Goal: Task Accomplishment & Management: Use online tool/utility

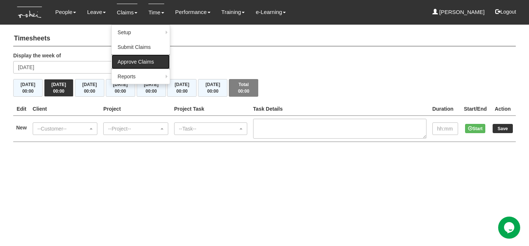
click at [130, 64] on link "Approve Claims" at bounding box center [141, 61] width 58 height 15
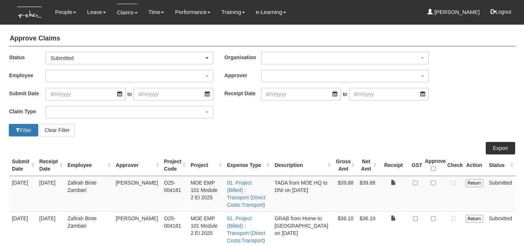
select select "50"
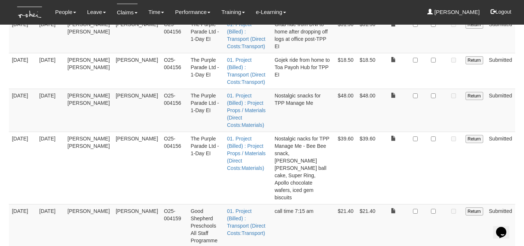
scroll to position [400, 0]
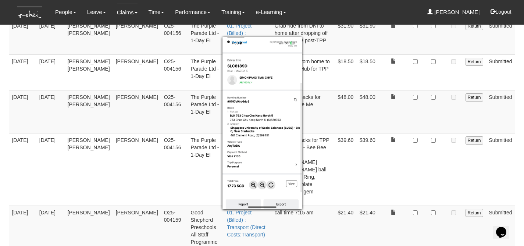
click at [433, 185] on div at bounding box center [262, 123] width 524 height 246
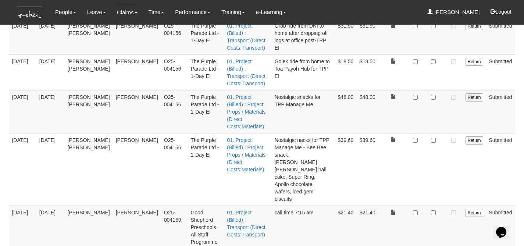
checkbox input "true"
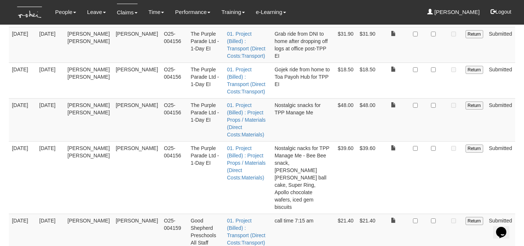
scroll to position [386, 0]
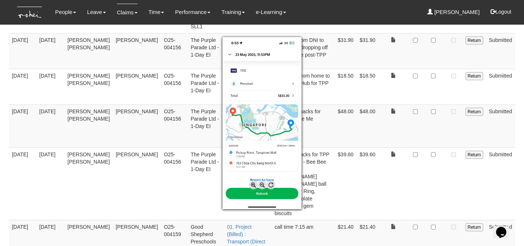
click at [432, 158] on div at bounding box center [262, 123] width 524 height 246
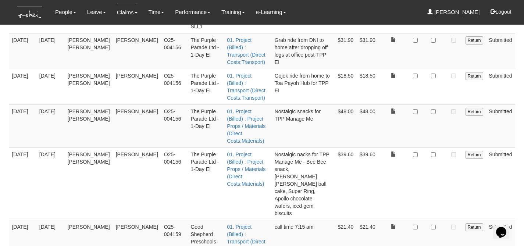
checkbox input "true"
click at [434, 147] on td at bounding box center [433, 183] width 22 height 72
click at [470, 223] on input "Return" at bounding box center [474, 227] width 18 height 8
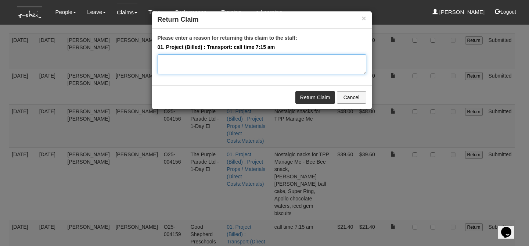
click at [247, 67] on textarea "Please enter a reason for returning this claim to the staff:" at bounding box center [262, 64] width 209 height 20
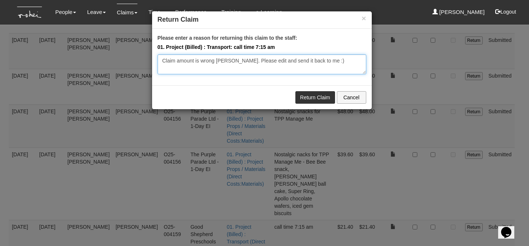
click at [228, 59] on textarea "Claim amount is wrong Rayza. Please edit and send it back to me :)" at bounding box center [262, 64] width 209 height 20
type textarea "Claim amount is wrong. Please edit and send it back to me :)"
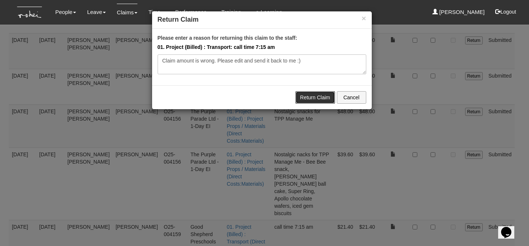
click at [307, 97] on link "Return Claim" at bounding box center [315, 97] width 40 height 12
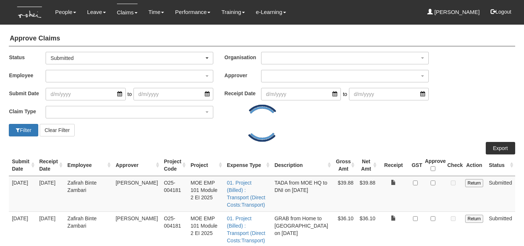
select select "50"
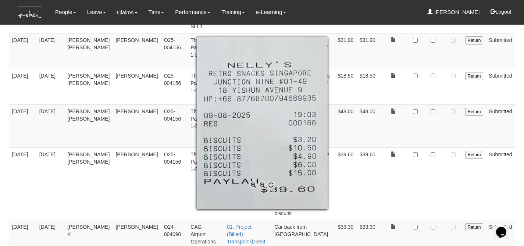
click at [425, 107] on div at bounding box center [262, 123] width 524 height 246
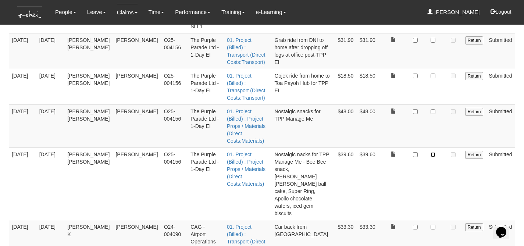
click at [434, 152] on input "checkbox" at bounding box center [432, 154] width 5 height 5
checkbox input "true"
click at [434, 225] on input "checkbox" at bounding box center [432, 227] width 5 height 5
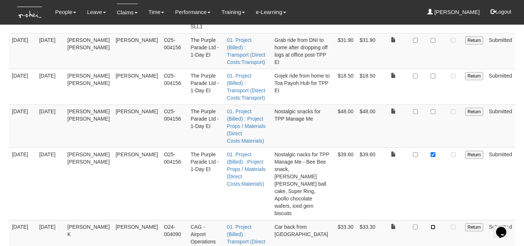
checkbox input "true"
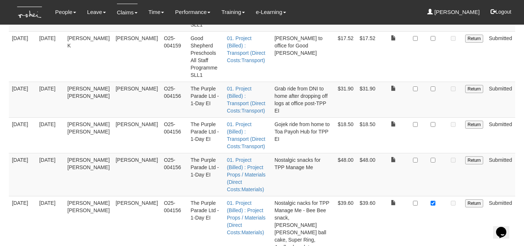
scroll to position [327, 0]
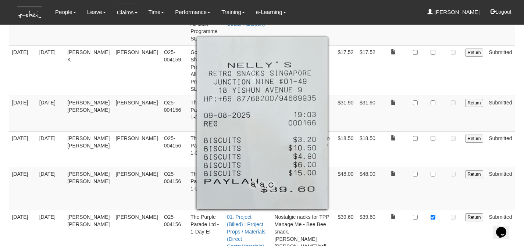
click at [375, 160] on div at bounding box center [262, 123] width 524 height 246
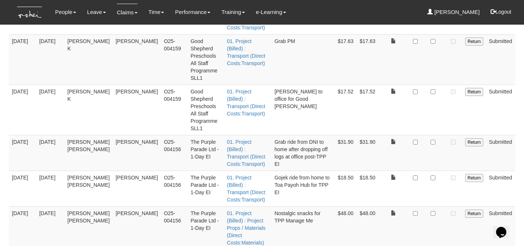
scroll to position [283, 0]
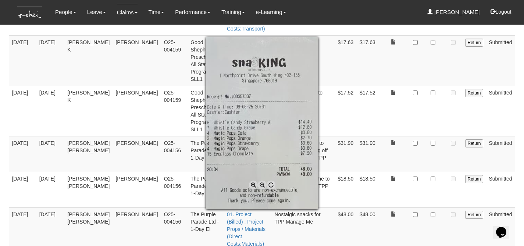
click at [433, 139] on div at bounding box center [262, 123] width 524 height 246
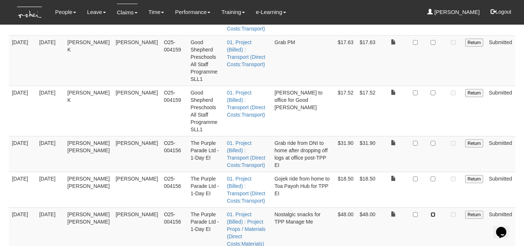
click at [433, 212] on input "checkbox" at bounding box center [432, 214] width 5 height 5
checkbox input "true"
click at [434, 176] on input "checkbox" at bounding box center [432, 178] width 5 height 5
checkbox input "true"
click at [427, 172] on td at bounding box center [433, 190] width 22 height 36
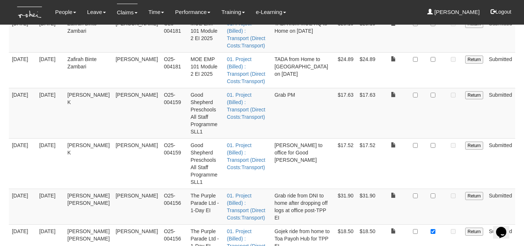
scroll to position [220, 0]
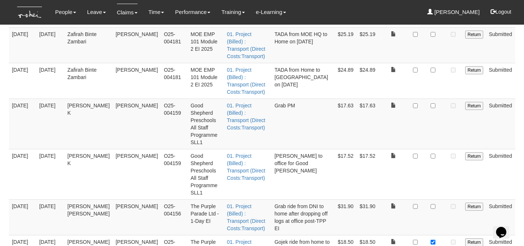
click at [429, 149] on td at bounding box center [433, 174] width 22 height 50
click at [434, 204] on input "checkbox" at bounding box center [432, 206] width 5 height 5
checkbox input "true"
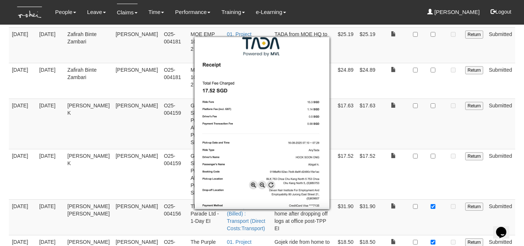
click at [399, 125] on div at bounding box center [262, 123] width 524 height 246
click at [424, 123] on div at bounding box center [262, 123] width 524 height 246
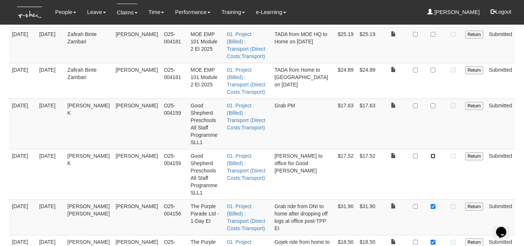
click at [433, 154] on input "checkbox" at bounding box center [432, 156] width 5 height 5
checkbox input "true"
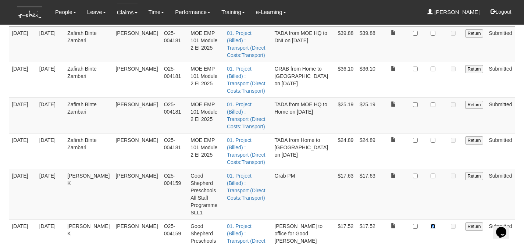
scroll to position [149, 0]
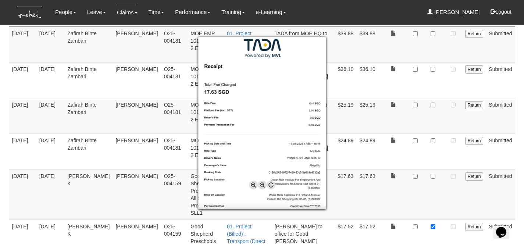
click at [444, 155] on div at bounding box center [262, 123] width 524 height 246
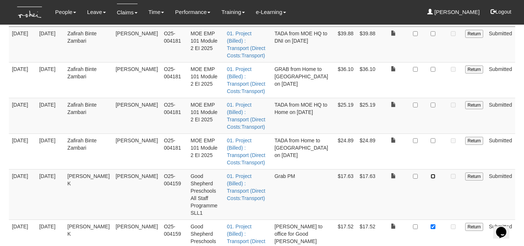
click at [432, 174] on input "checkbox" at bounding box center [432, 176] width 5 height 5
checkbox input "true"
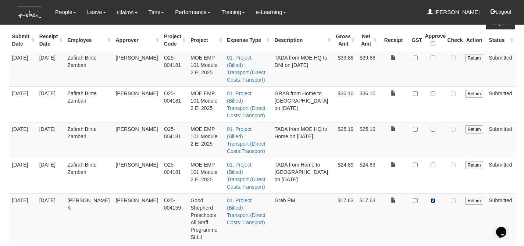
scroll to position [119, 0]
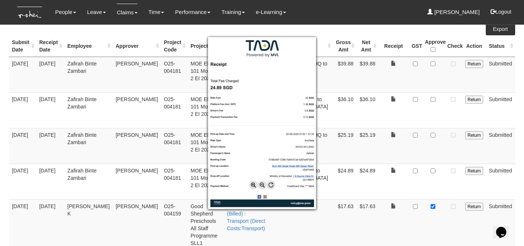
click at [434, 148] on div at bounding box center [262, 123] width 524 height 246
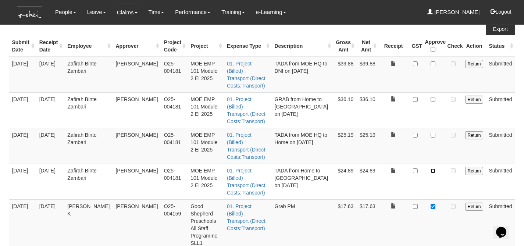
click at [434, 168] on input "checkbox" at bounding box center [432, 170] width 5 height 5
checkbox input "true"
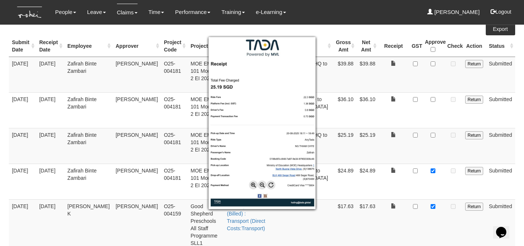
click at [400, 125] on div at bounding box center [262, 123] width 524 height 246
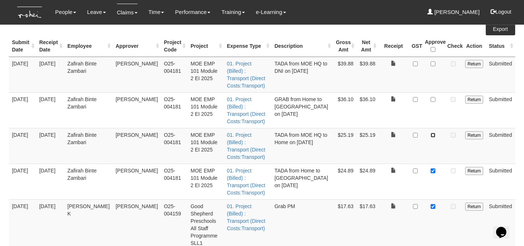
click at [435, 133] on input "checkbox" at bounding box center [432, 135] width 5 height 5
checkbox input "true"
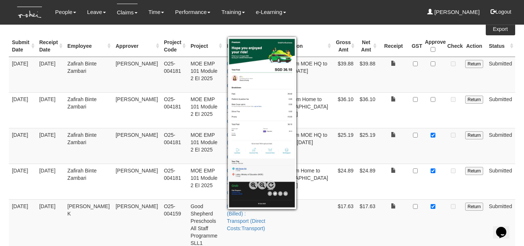
click at [434, 92] on div at bounding box center [262, 123] width 524 height 246
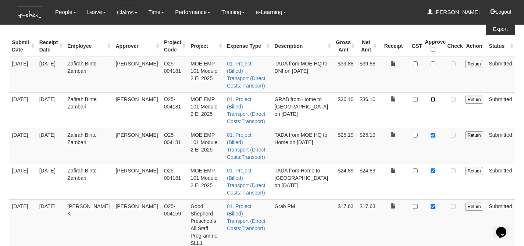
click at [434, 97] on input "checkbox" at bounding box center [432, 99] width 5 height 5
checkbox input "true"
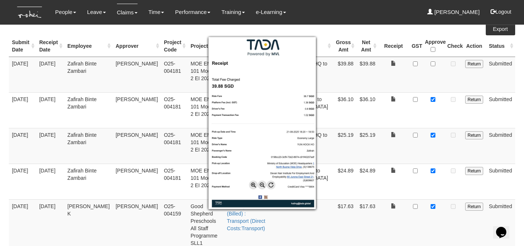
click at [433, 64] on div at bounding box center [262, 123] width 524 height 246
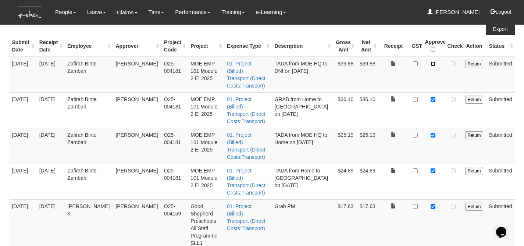
click at [433, 64] on input "checkbox" at bounding box center [432, 63] width 5 height 5
checkbox input "true"
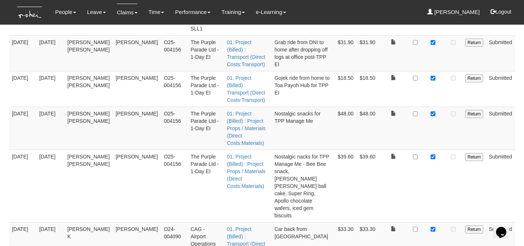
scroll to position [408, 0]
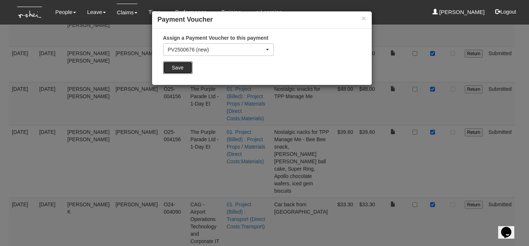
click at [190, 69] on input "Save" at bounding box center [177, 67] width 29 height 12
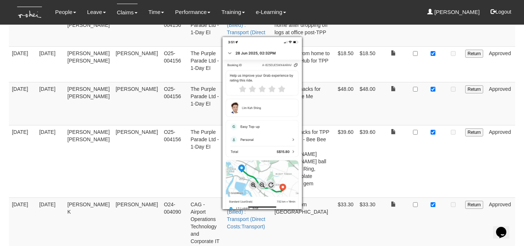
click at [468, 178] on div at bounding box center [262, 123] width 524 height 246
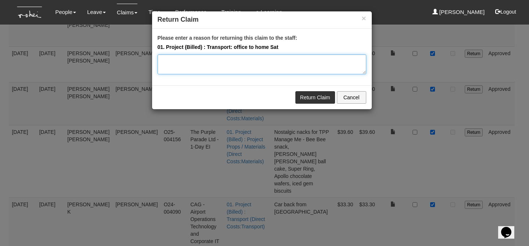
click at [247, 70] on textarea "Please enter a reason for returning this claim to the staff:" at bounding box center [262, 64] width 209 height 20
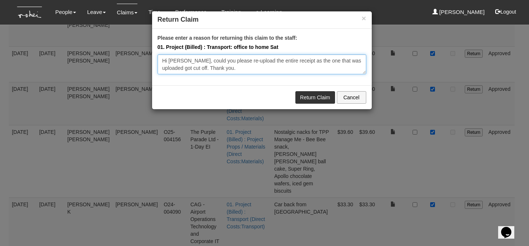
type textarea "Hi [PERSON_NAME], could you please re-upload the entire receipt as the one that…"
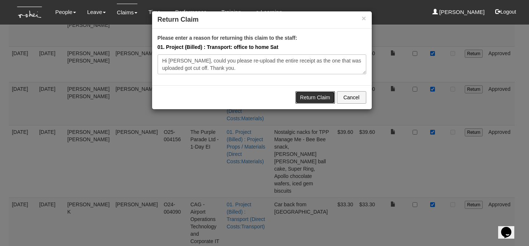
click at [308, 94] on link "Return Claim" at bounding box center [315, 97] width 40 height 12
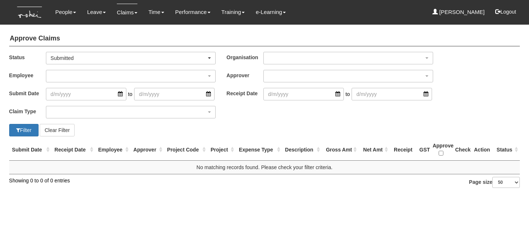
select select "50"
click at [242, 133] on div "Filter Clear Filter" at bounding box center [134, 130] width 261 height 12
